Goal: Communication & Community: Answer question/provide support

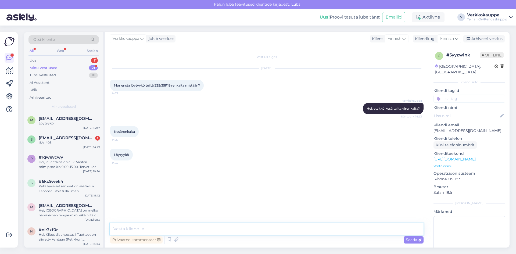
click at [139, 228] on textarea at bounding box center [267, 229] width 314 height 11
type textarea "h"
paste textarea "235/35R19 Davanti DX640 91Y XL B,B 68dB / kesä"
paste textarea "99,00€/kpl"
paste textarea "[URL][DOMAIN_NAME]"
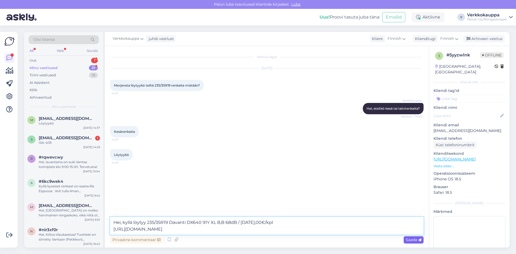
type textarea "Hei, kyllä löytyy 235/35R19 Davanti DX640 91Y XL B,B 68dB / [DATE],00€/kpl [URL…"
click at [412, 241] on span "Saada" at bounding box center [414, 239] width 16 height 5
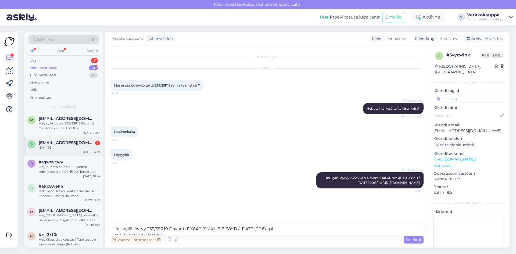
click at [83, 148] on div "ISA-403" at bounding box center [69, 147] width 61 height 5
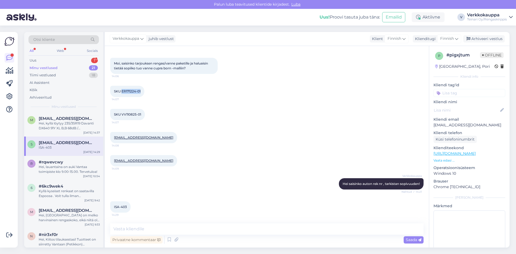
drag, startPoint x: 122, startPoint y: 93, endPoint x: 141, endPoint y: 92, distance: 19.7
click at [141, 92] on div "SKU ER171224-01 14:07" at bounding box center [127, 91] width 34 height 11
copy span "ER171224-01"
click at [176, 121] on div "SKU VV110825-01 14:07" at bounding box center [267, 114] width 314 height 23
drag, startPoint x: 122, startPoint y: 114, endPoint x: 141, endPoint y: 114, distance: 19.4
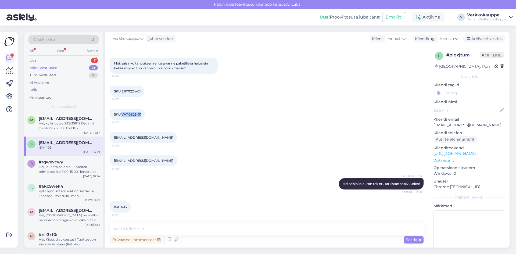
click at [141, 114] on span "SKU VV110825-01" at bounding box center [127, 114] width 27 height 4
copy span "VV110825-01"
drag, startPoint x: 114, startPoint y: 63, endPoint x: 185, endPoint y: 67, distance: 70.9
click at [185, 67] on span "Moi, saisinko tarjouksen rengas/vanne paketille ja haluaisin tietää sopiiko tuo…" at bounding box center [161, 65] width 95 height 9
copy span "Moi, saisinko tarjouksen rengas/vanne paketille ja haluaisin tietää sopiiko tuo…"
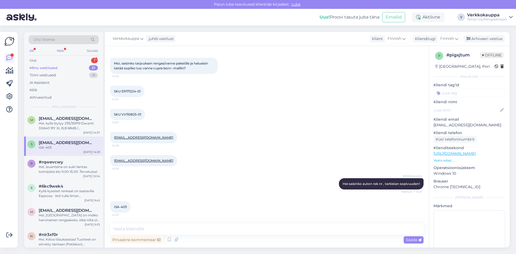
click at [195, 140] on div "[EMAIL_ADDRESS][DOMAIN_NAME] 14:08" at bounding box center [267, 137] width 314 height 23
drag, startPoint x: 121, startPoint y: 90, endPoint x: 142, endPoint y: 91, distance: 20.7
click at [142, 91] on div "SKU ER171224-01 14:07" at bounding box center [127, 91] width 34 height 11
copy span "ER171224-01"
click at [121, 224] on textarea at bounding box center [267, 229] width 314 height 11
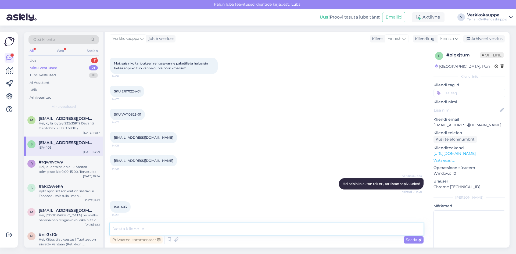
paste textarea "Moi, Vanteet sopivat Cupra Born -malliin auton rekisteriotteen mukaan. Vanteide…"
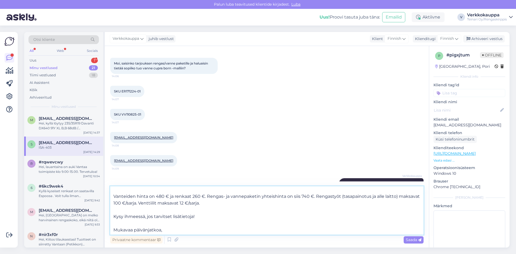
scroll to position [23, 0]
click at [169, 230] on textarea "Moi, Vanteet sopivat Cupra Born -malliin auton rekisteriotteen mukaan. Vanteide…" at bounding box center [267, 210] width 314 height 48
type textarea "Moi, Vanteet sopivat Cupra Born -malliin auton rekisteriotteen mukaan. Vanteide…"
click at [405, 239] on div "Saada" at bounding box center [414, 239] width 20 height 7
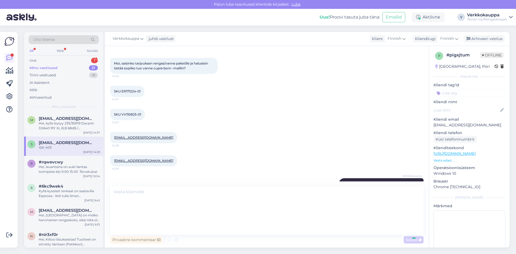
scroll to position [0, 0]
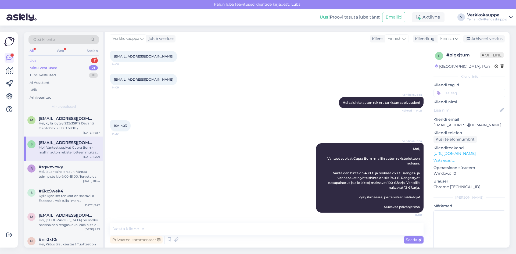
drag, startPoint x: 45, startPoint y: 69, endPoint x: 31, endPoint y: 57, distance: 18.3
click at [45, 69] on div "Minu vestlused" at bounding box center [44, 67] width 28 height 5
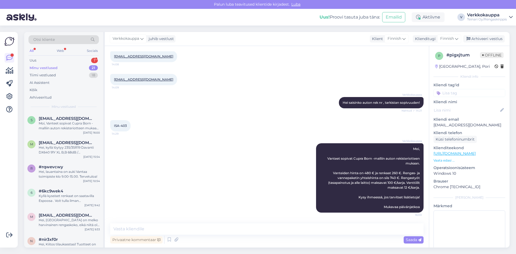
click at [29, 56] on div "Otsi kliente All Web Socials Uus 1 Minu vestlused 21 Tiimi vestlused 18 AI Assi…" at bounding box center [63, 72] width 79 height 80
click at [38, 60] on div "Uus 1" at bounding box center [64, 61] width 70 height 8
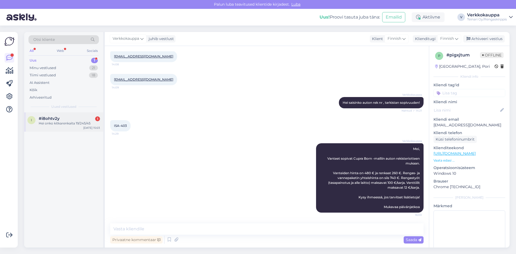
click at [48, 124] on div "Hei onko kitkarenkaita 19/245/45" at bounding box center [69, 123] width 61 height 5
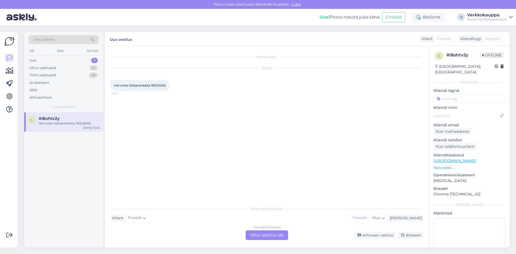
click at [245, 190] on div "Vestlus algas [DATE] Hei onko kitkarenkaita 19/245/45 15:03" at bounding box center [269, 124] width 318 height 147
click at [269, 235] on div "Finnish to Finnish Võta vestlus üle" at bounding box center [267, 236] width 42 height 10
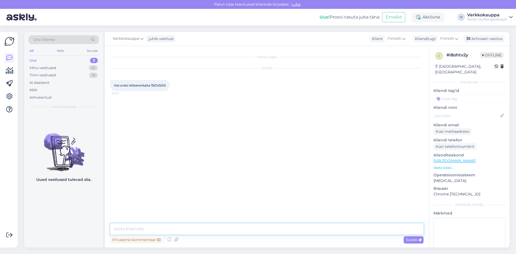
click at [138, 228] on textarea at bounding box center [267, 229] width 314 height 11
paste textarea "[URL][DOMAIN_NAME]"
click at [184, 222] on textarea "Hei, kyllä löytyy ja tarjoushinnalla [URL][DOMAIN_NAME]" at bounding box center [267, 226] width 314 height 18
click at [189, 216] on textarea "Hei, kyllä löytyy ja tarjoushinnalla [URL][DOMAIN_NAME]" at bounding box center [267, 222] width 314 height 24
drag, startPoint x: 115, startPoint y: 222, endPoint x: 124, endPoint y: 224, distance: 9.7
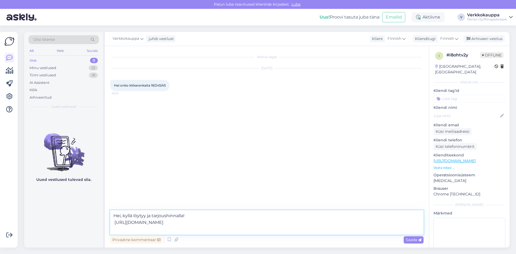
click at [115, 222] on textarea "Hei, kyllä löytyy ja tarjoushinnalla! [URL][DOMAIN_NAME]" at bounding box center [267, 222] width 314 height 24
type textarea "Hei, kyllä löytyy ja tarjoushinnalla! [URL][DOMAIN_NAME]"
click at [417, 241] on span "Saada" at bounding box center [414, 239] width 16 height 5
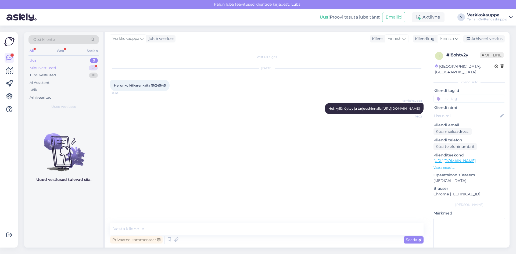
click at [47, 68] on div "Minu vestlused" at bounding box center [43, 67] width 27 height 5
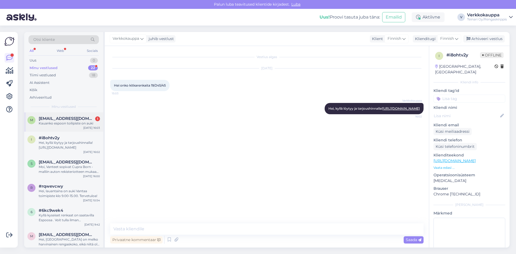
click at [65, 125] on div "Kauanko espoon toilipiste on auki" at bounding box center [69, 123] width 61 height 5
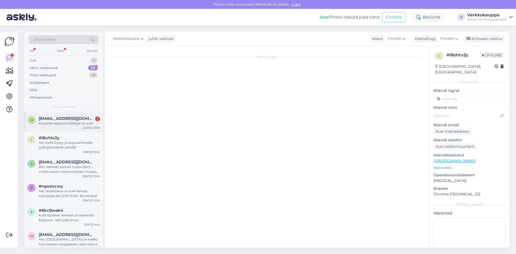
scroll to position [9, 0]
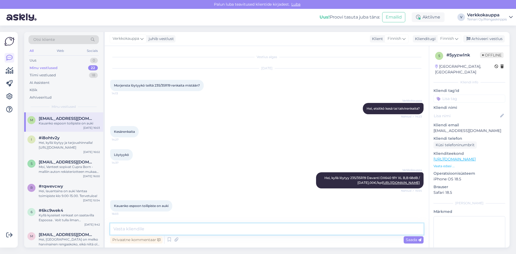
click at [129, 227] on textarea at bounding box center [267, 229] width 314 height 11
type textarea "klo 17.00 asti"
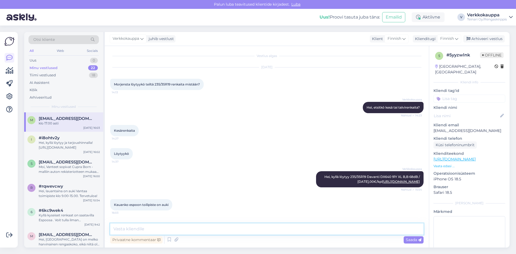
scroll to position [0, 0]
